Goal: Information Seeking & Learning: Learn about a topic

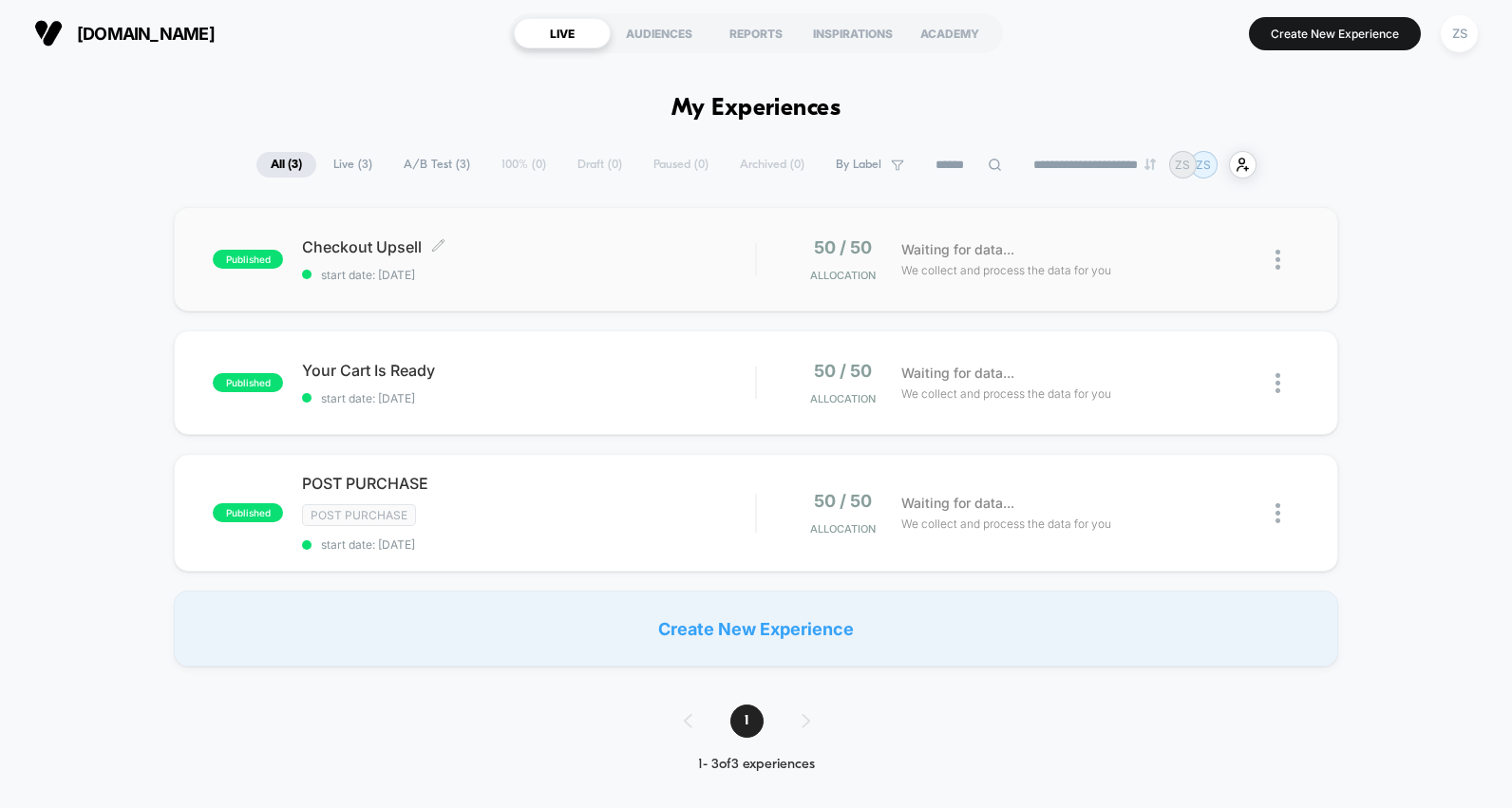
click at [317, 269] on span "start date: 8/28/2025" at bounding box center [528, 274] width 453 height 14
click at [594, 288] on div "published Checkout Upsell start date: 8/28/2025 50 / 50 Allocation Waiting for …" at bounding box center [756, 259] width 1164 height 104
click at [649, 28] on div "AUDIENCES" at bounding box center [659, 34] width 97 height 31
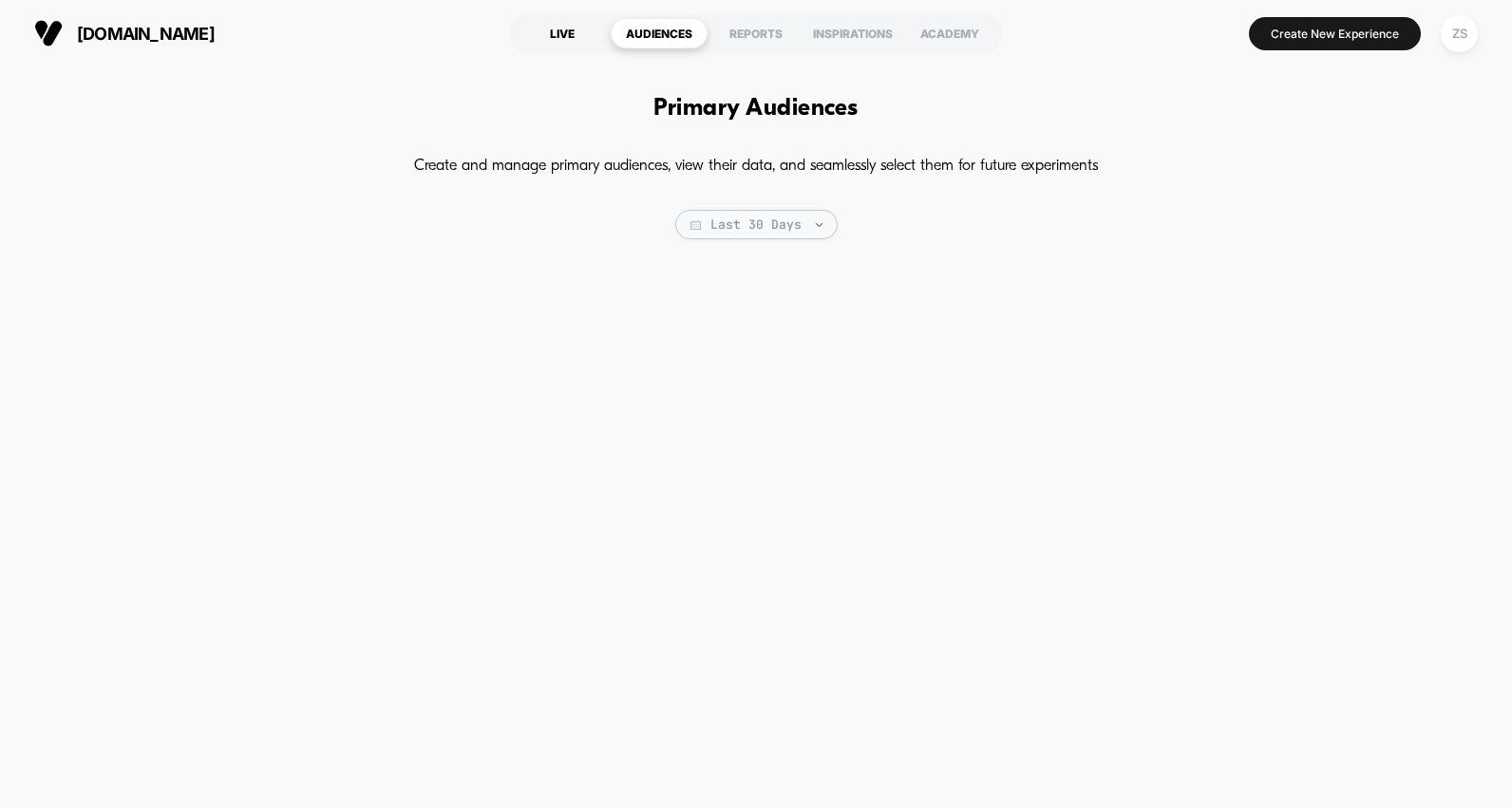
click at [567, 32] on div "LIVE" at bounding box center [562, 34] width 97 height 31
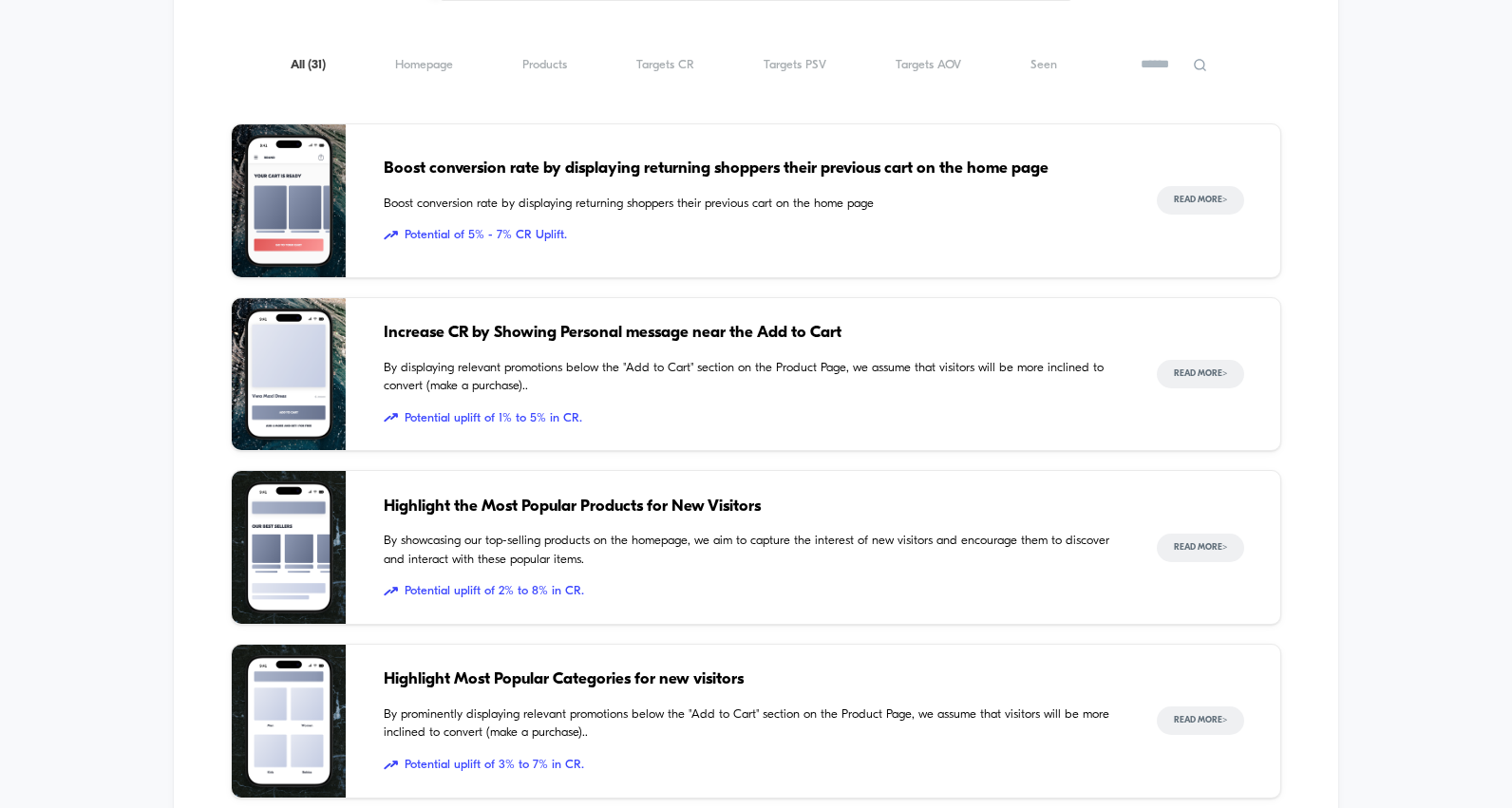
scroll to position [989, 0]
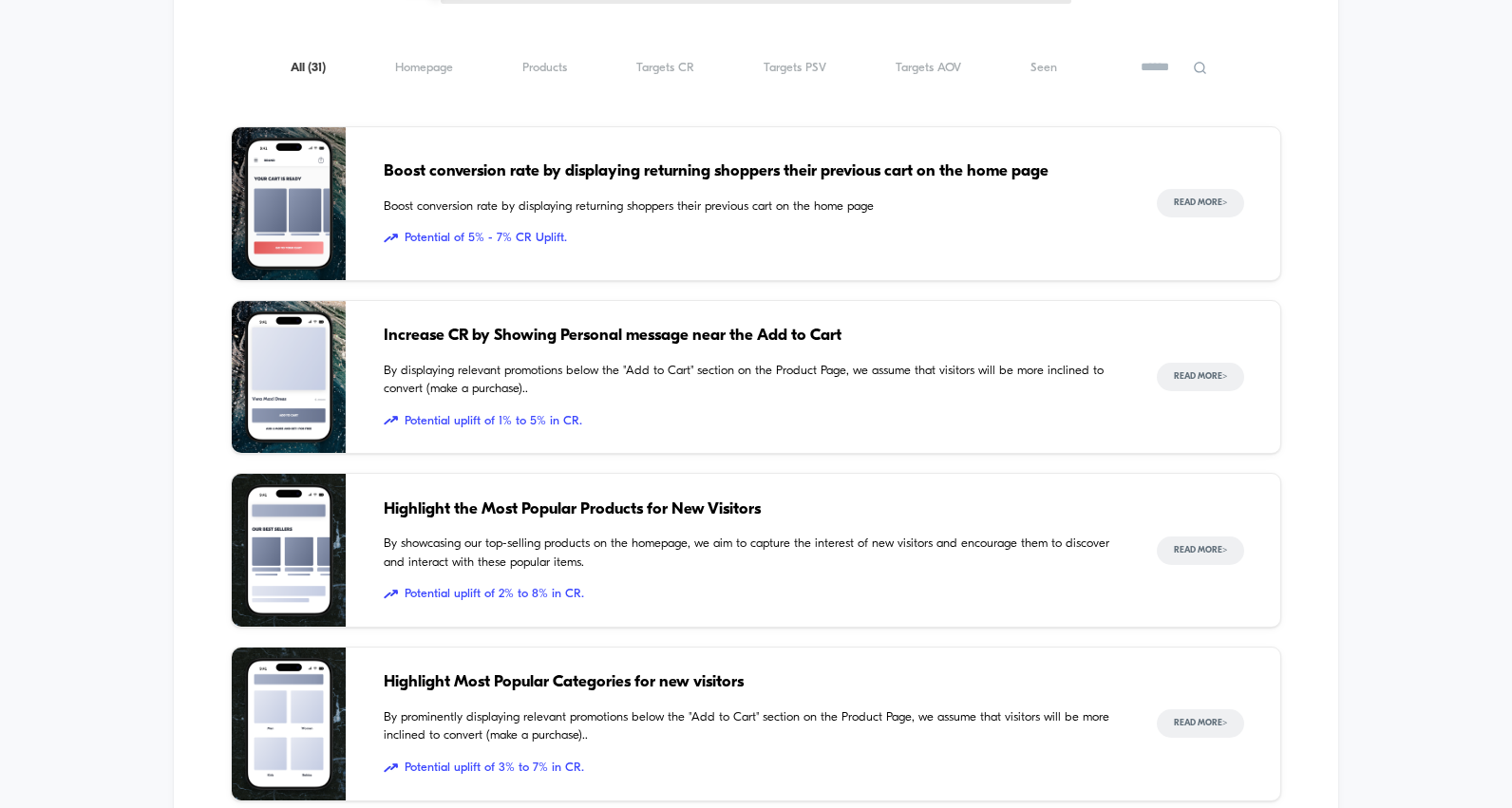
click at [678, 429] on span "Potential uplift of 1% to 5% in CR." at bounding box center [751, 422] width 735 height 19
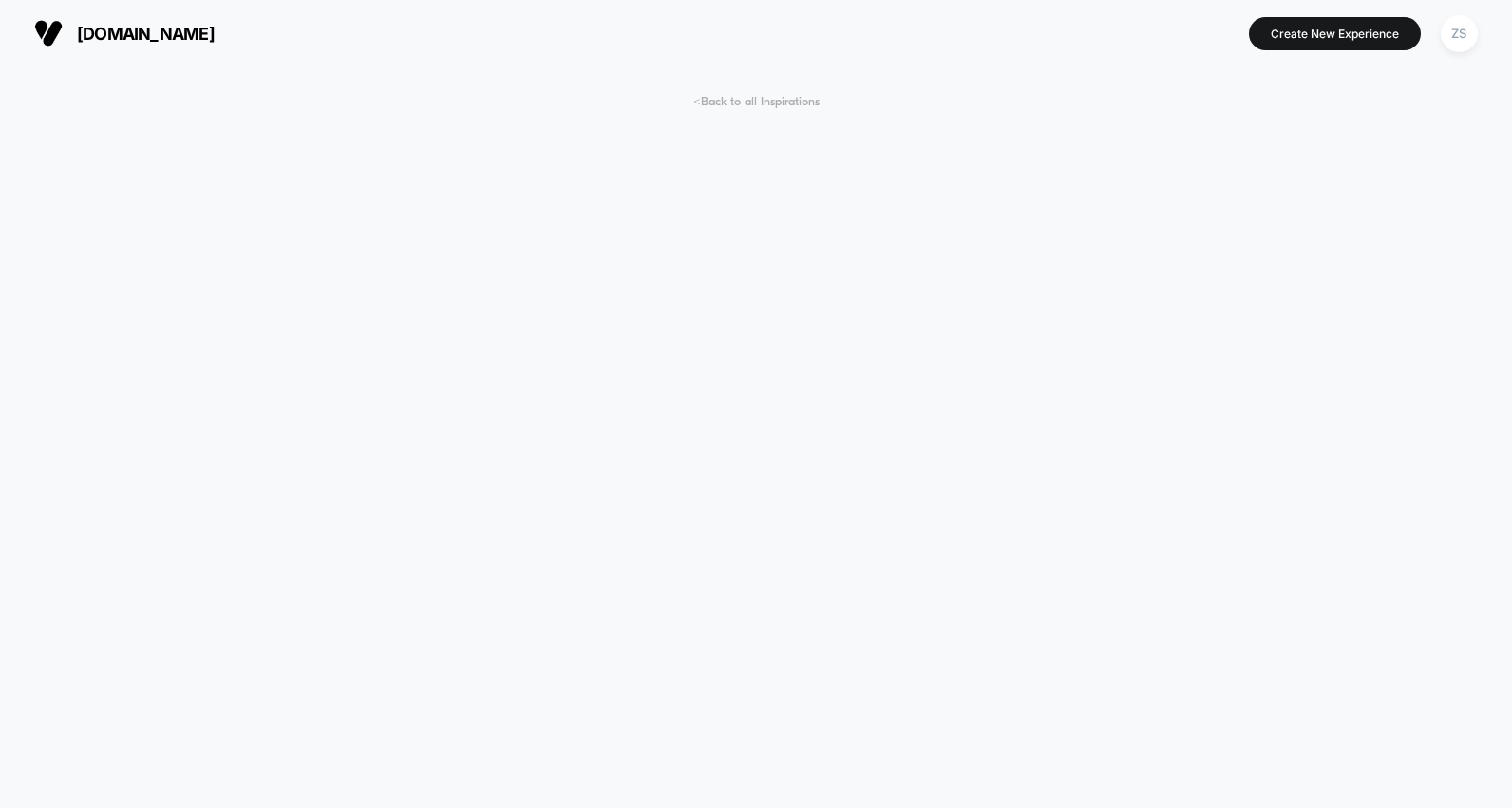
click at [720, 103] on span "< Back to all Inspirations" at bounding box center [756, 102] width 127 height 14
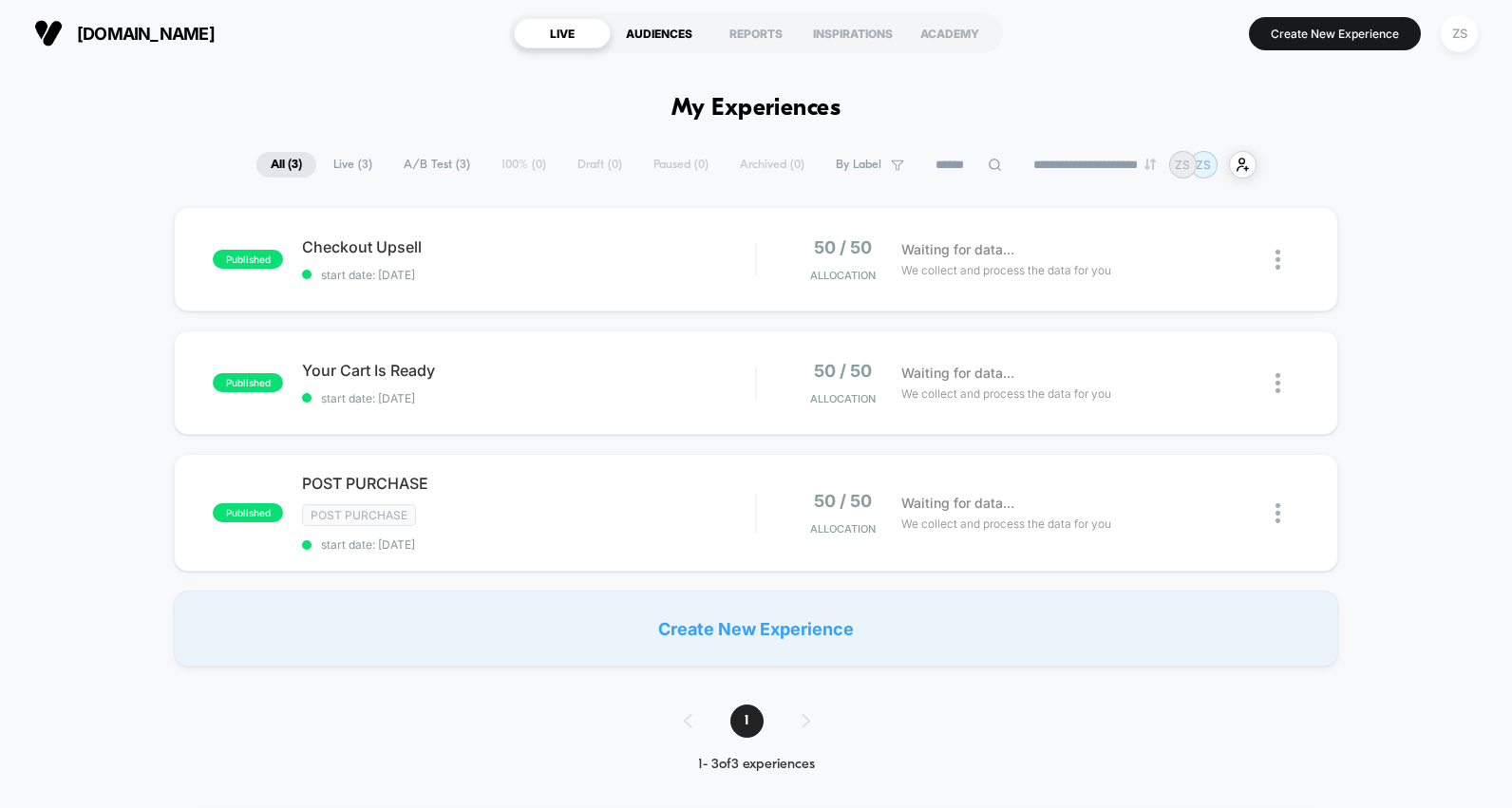
click at [656, 21] on div "AUDIENCES" at bounding box center [659, 34] width 97 height 31
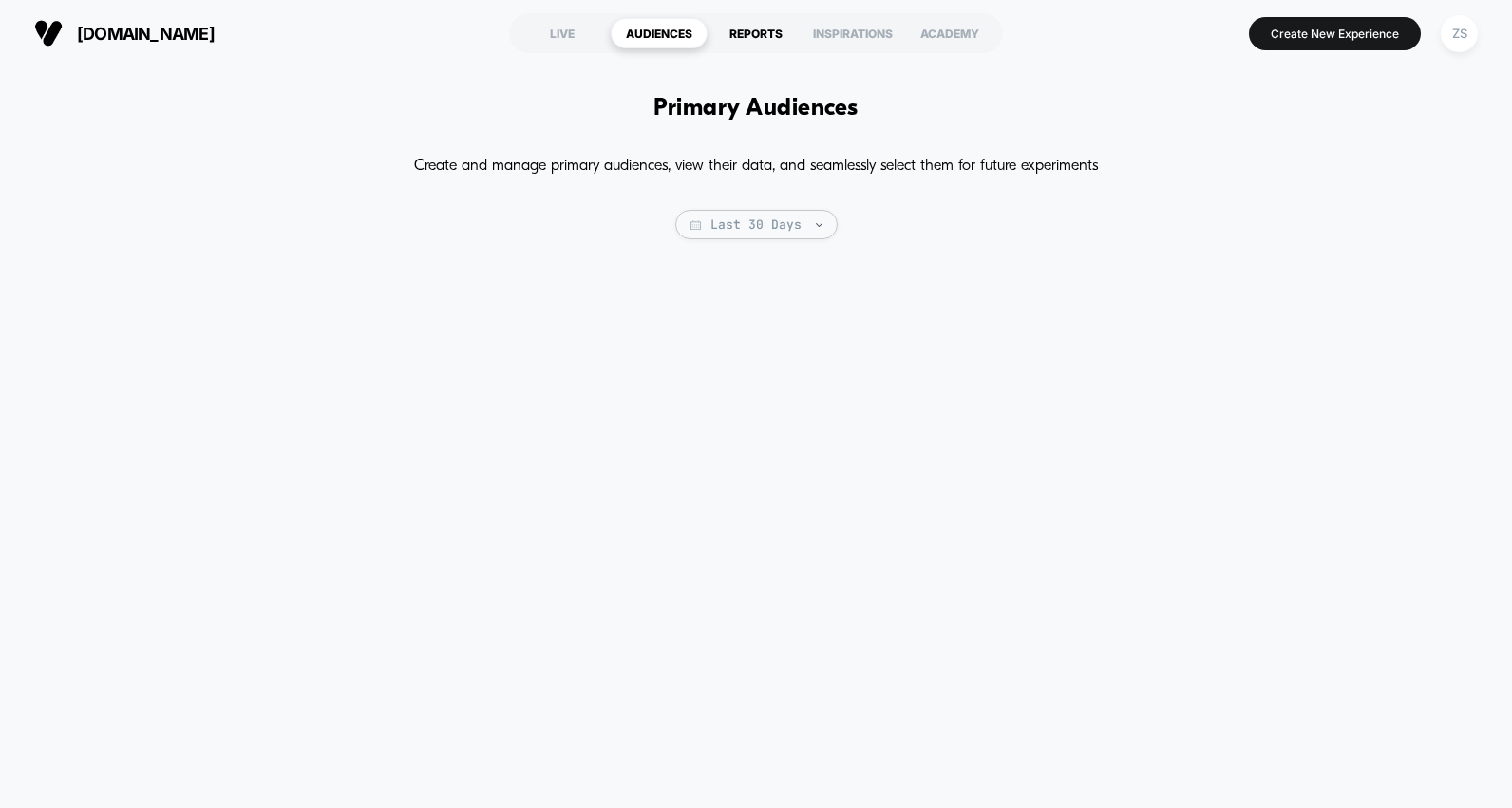
click at [755, 37] on div "REPORTS" at bounding box center [756, 34] width 97 height 31
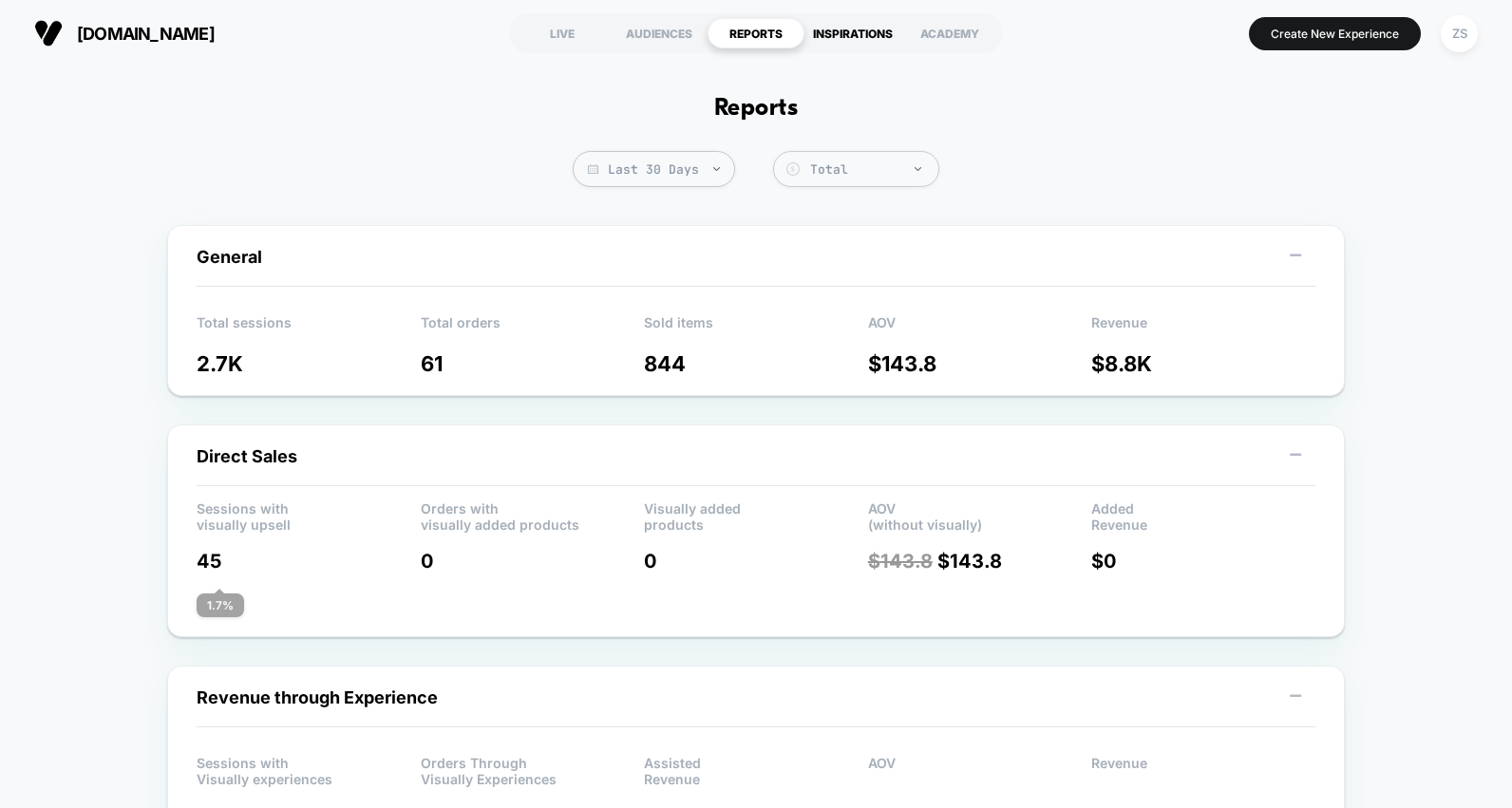
click at [838, 34] on div "INSPIRATIONS" at bounding box center [852, 34] width 97 height 31
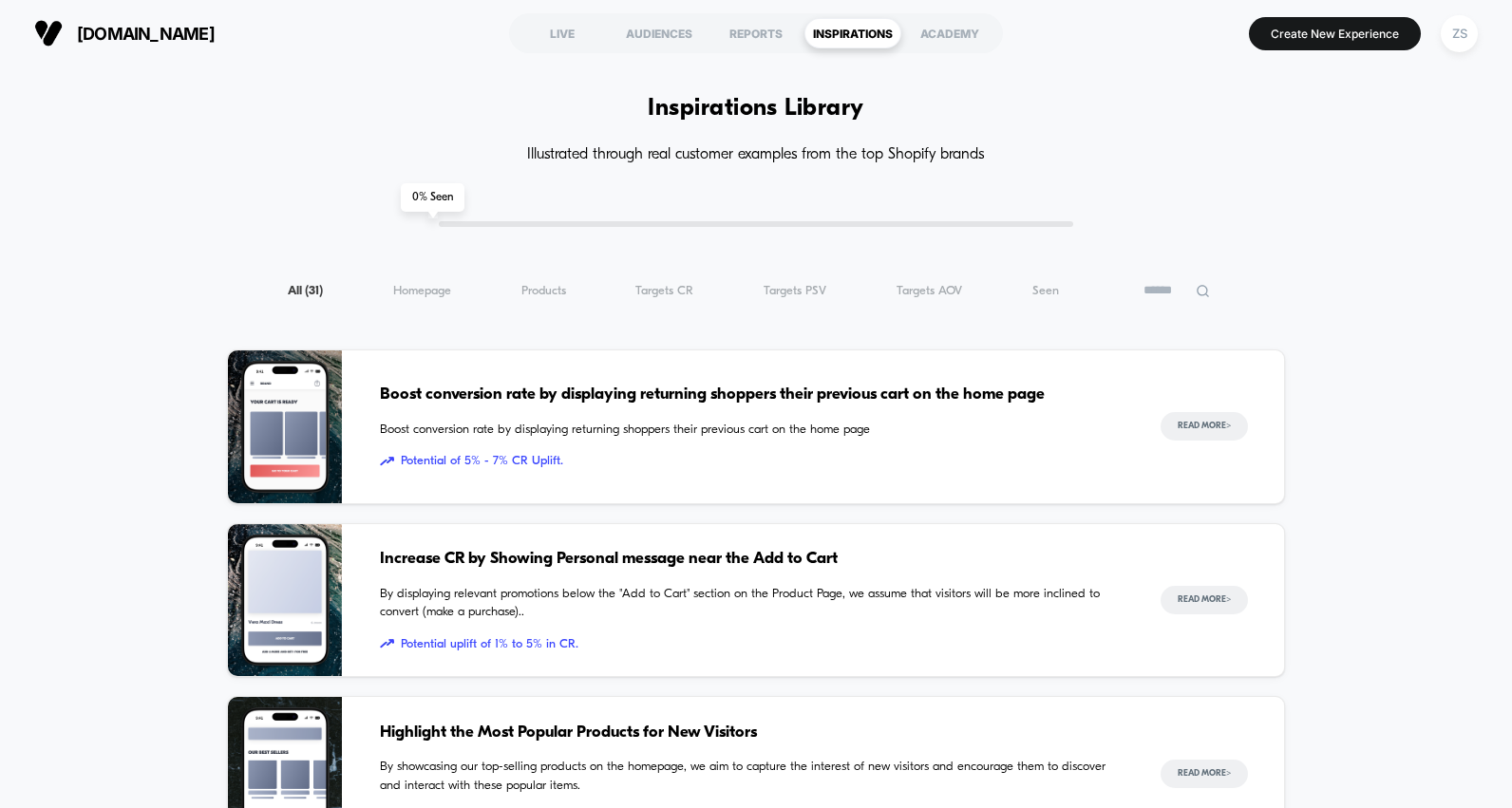
click at [668, 298] on div "All ( 31 ) Homepage ( 31 ) Products ( 31 ) Targets CR ( 31 ) Targets PSV ( 31 )…" at bounding box center [756, 290] width 1058 height 23
click at [668, 295] on span "Targets CR ( 31 )" at bounding box center [664, 290] width 58 height 14
click at [804, 289] on span "Targets PSV ( 18 )" at bounding box center [797, 290] width 62 height 14
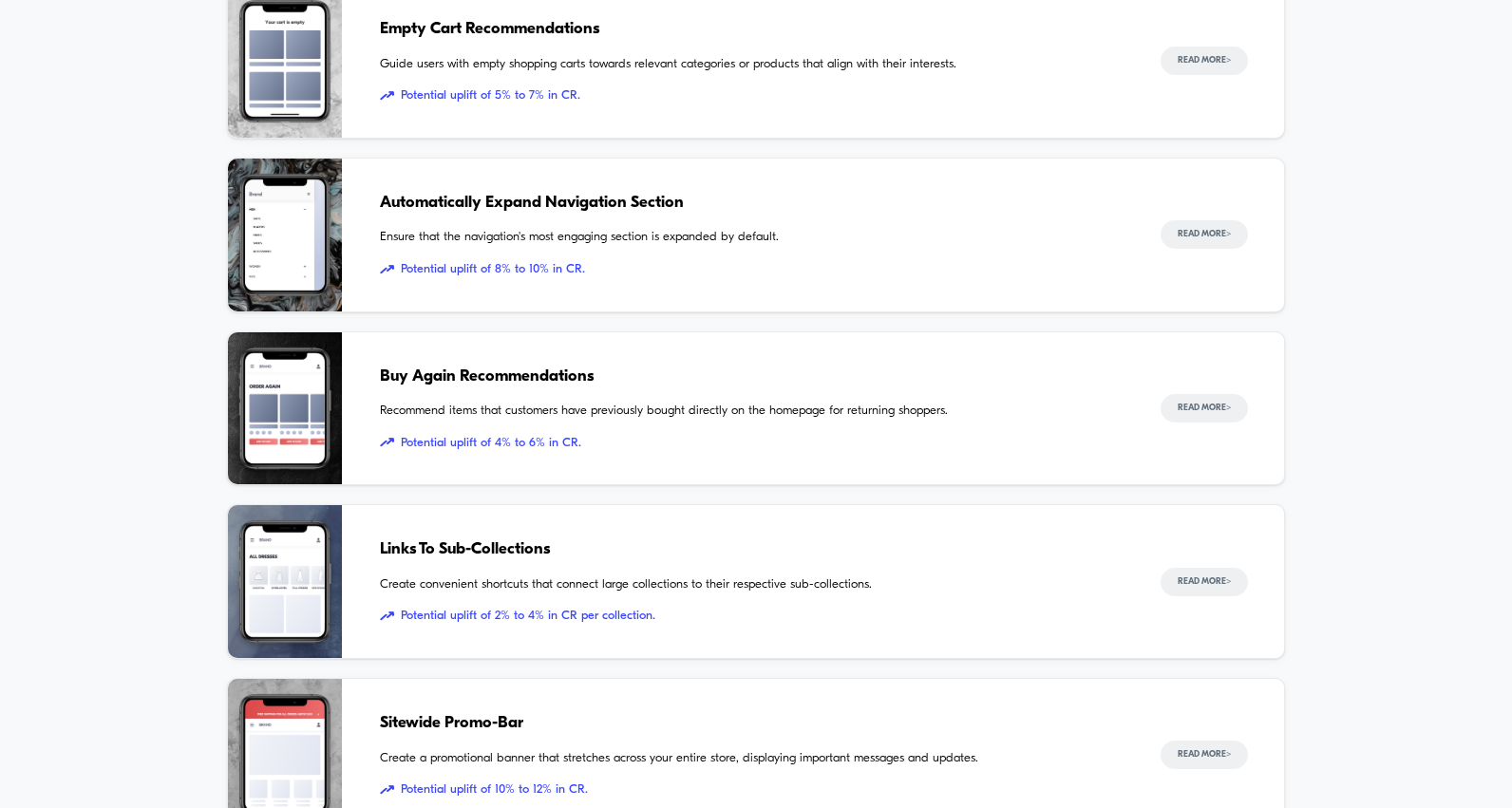
scroll to position [888, 0]
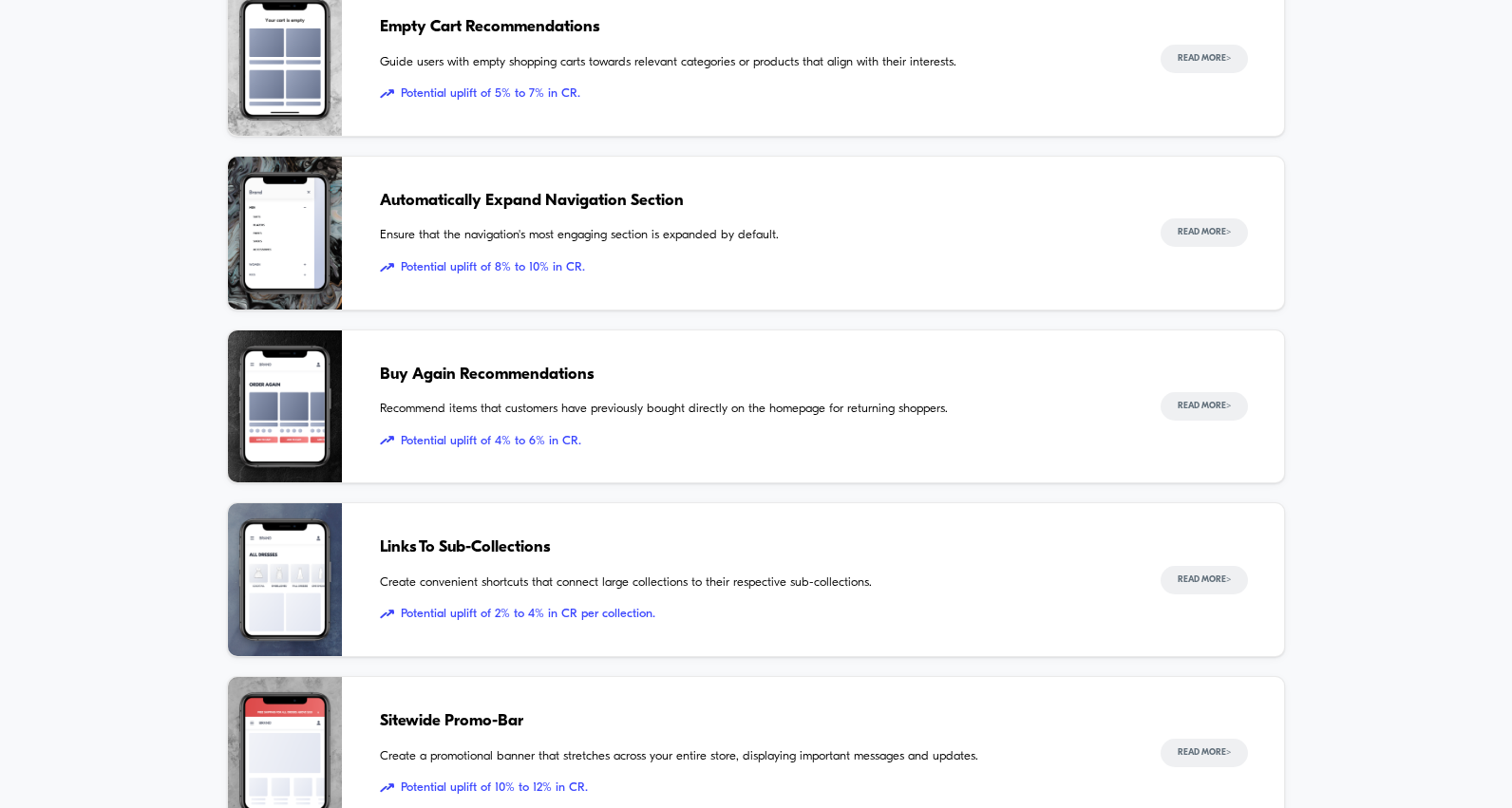
click at [814, 73] on div "Empty Cart Recommendations Guide users with empty shopping carts towards releva…" at bounding box center [751, 58] width 742 height 152
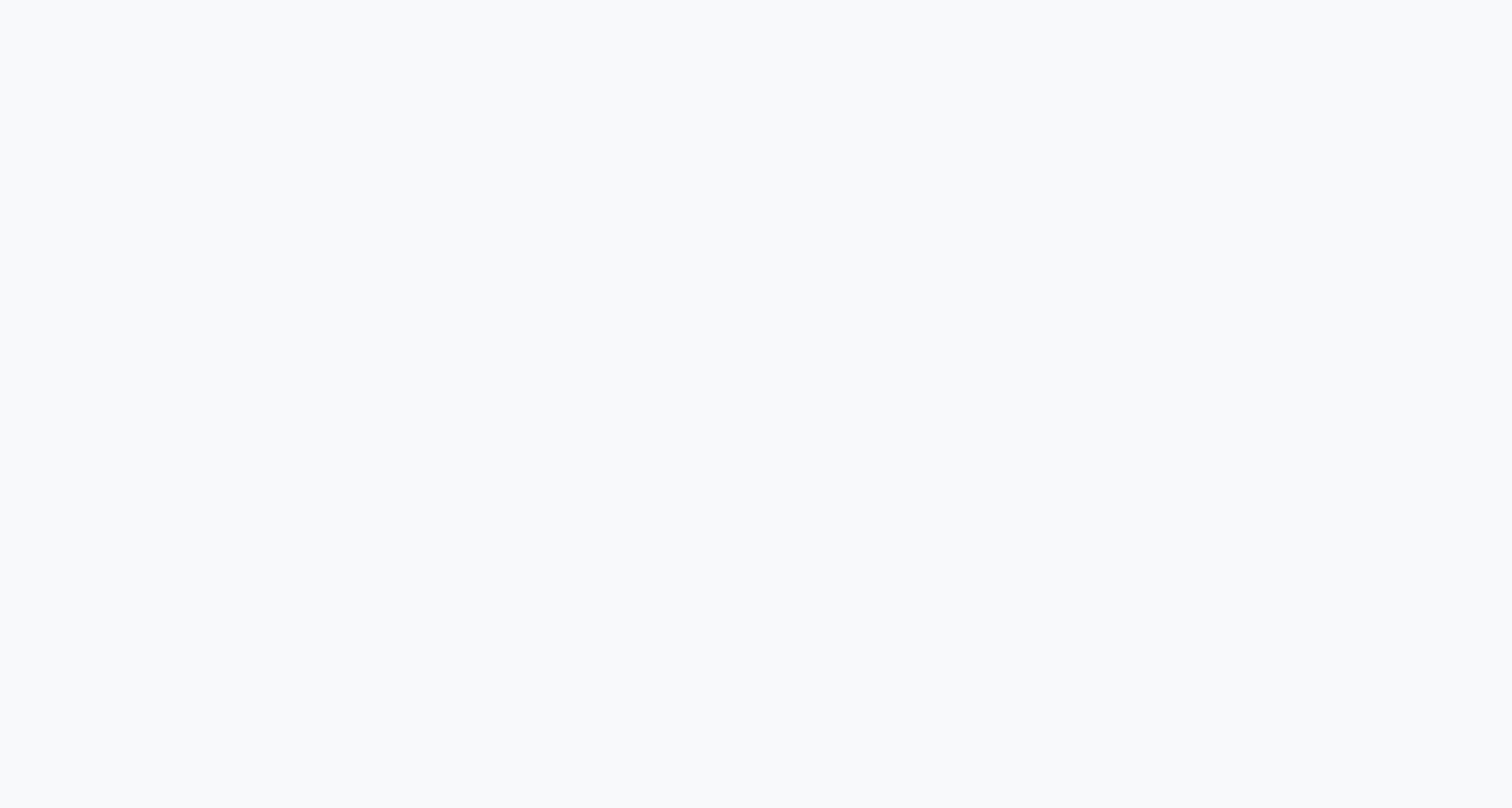
scroll to position [2897, 0]
